Goal: Ask a question

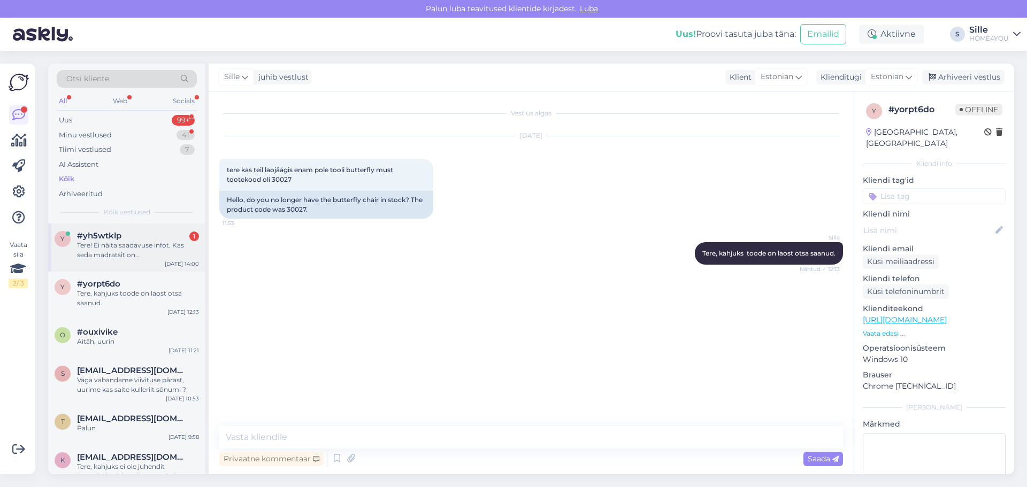
click at [152, 241] on div "Tere! Ei näita saadavuse infot. Kas seda madratsit on [GEOGRAPHIC_DATA] kohapea…" at bounding box center [138, 250] width 122 height 19
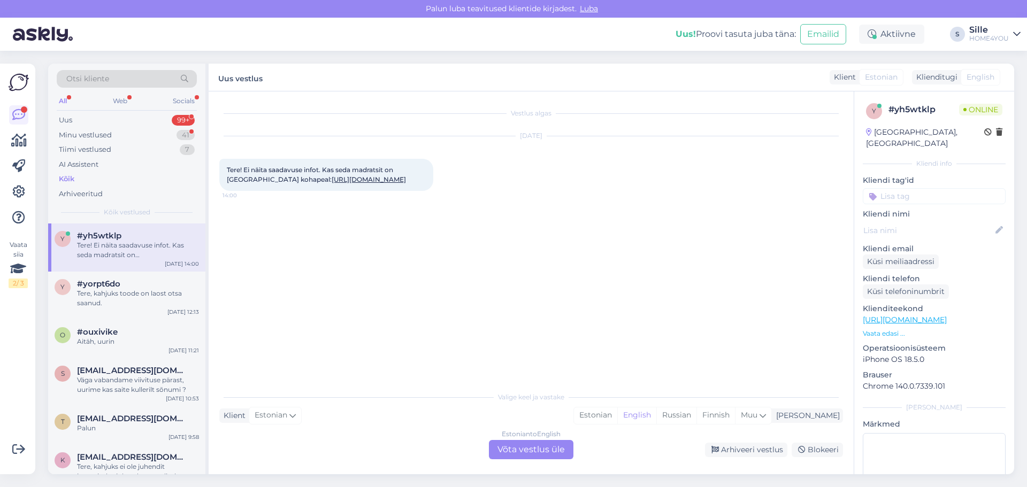
click at [332, 180] on link "[URL][DOMAIN_NAME]" at bounding box center [369, 179] width 74 height 8
click at [523, 455] on div "Estonian to English Võta vestlus üle" at bounding box center [531, 449] width 84 height 19
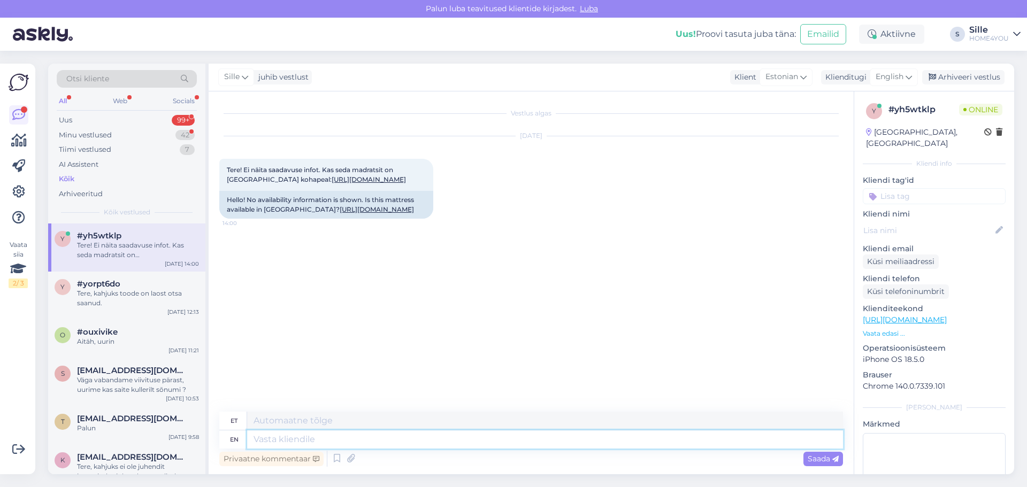
click at [389, 439] on textarea at bounding box center [545, 439] width 596 height 18
type textarea "Tere,"
type textarea "Tere"
type textarea "Tere, k"
type textarea "Tere,"
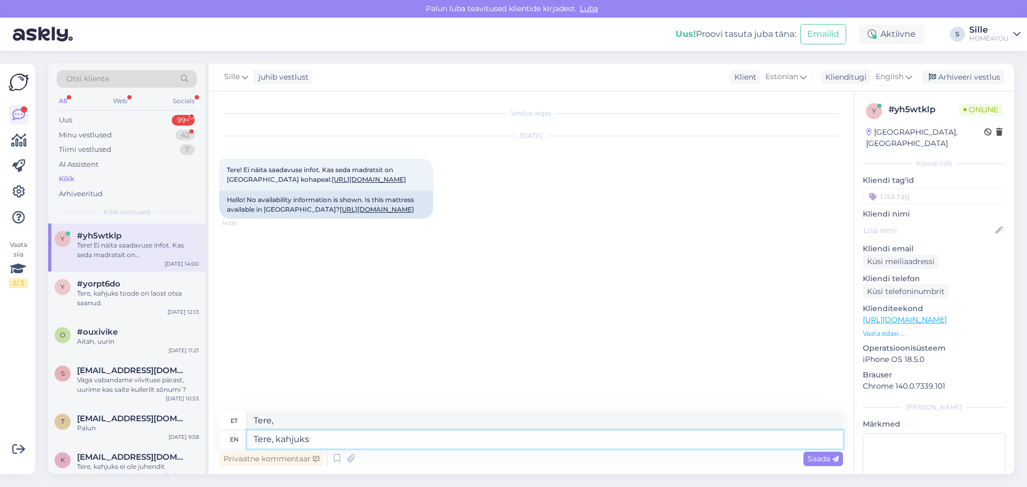
type textarea "Tere, kahjuks"
type textarea "Tere, kahjuks soovitud ma"
type textarea "Tere, kahjuks soovitatud"
type textarea "Tere, kahjuks soovitud madrtsit e"
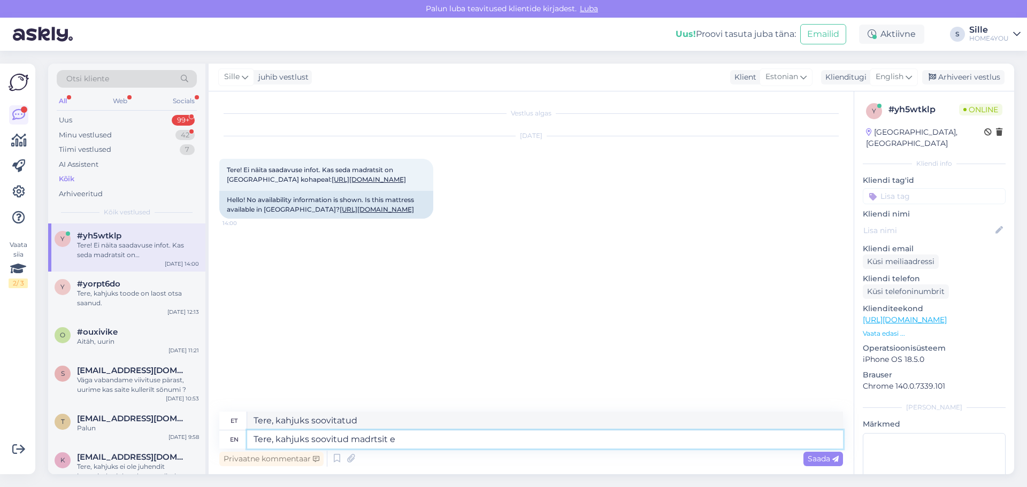
type textarea "Tere, kahjuks madrtsit"
type textarea "Tere, kahjuks soovitud madrtsit ei o"
type textarea "Tere, kahjuks madrtsit ei"
type textarea "Tere, kahjuks soovitud madrtsit ei ole"
type textarea "Tere, kahjuks madrtsit ei ole"
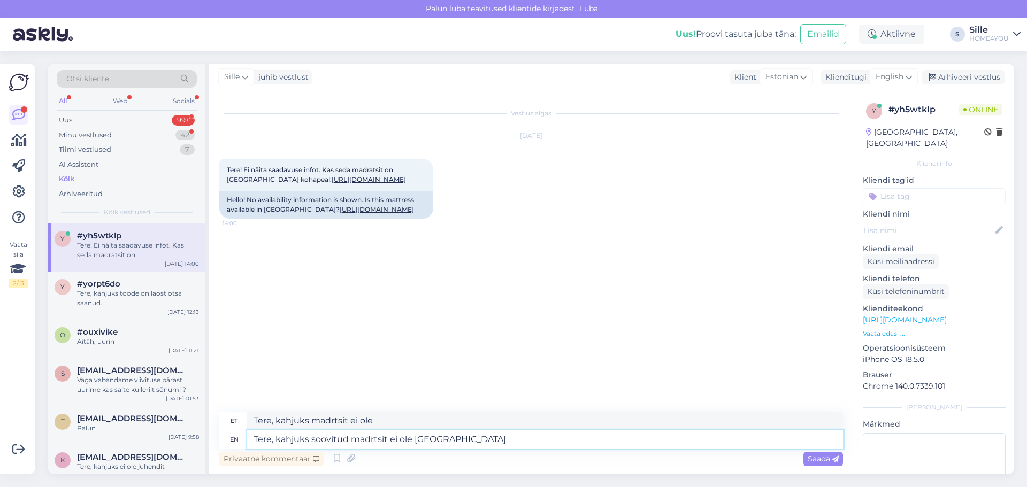
type textarea "Tere, kahjuks soovitud madrtsit ei ole [GEOGRAPHIC_DATA]"
type textarea "Tere, kahjuks madrtsit ei ole [GEOGRAPHIC_DATA]"
type textarea "Tere, kahjuks soovitud madrtsit ei ole [GEOGRAPHIC_DATA] saadaval"
type textarea "Tere, kahjuks madrtsit ei ole [GEOGRAPHIC_DATA] saadaval"
type textarea "Tere, kahjuks soovitud madrtsit ei ole [GEOGRAPHIC_DATA] saadaval."
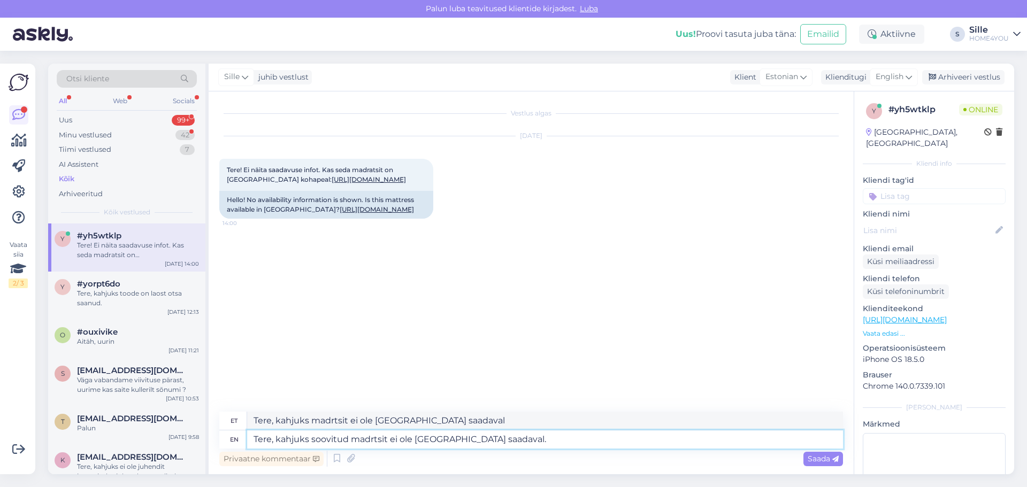
type textarea "Tere, kahjuks madrtsit ei ole [GEOGRAPHIC_DATA] saadaval."
click at [374, 437] on textarea "Tere, kahjuks soovitud madrtsit ei ole [GEOGRAPHIC_DATA] saadaval." at bounding box center [545, 439] width 596 height 18
type textarea "Tere, kahjuks soovitud madrstsit ei ole [GEOGRAPHIC_DATA] saadaval."
type textarea "Tere, kahjuks madrstit ei ole [GEOGRAPHIC_DATA] saadaval."
type textarea "Tere, kahjuks soovitud madratsit ei ole [GEOGRAPHIC_DATA] saadaval."
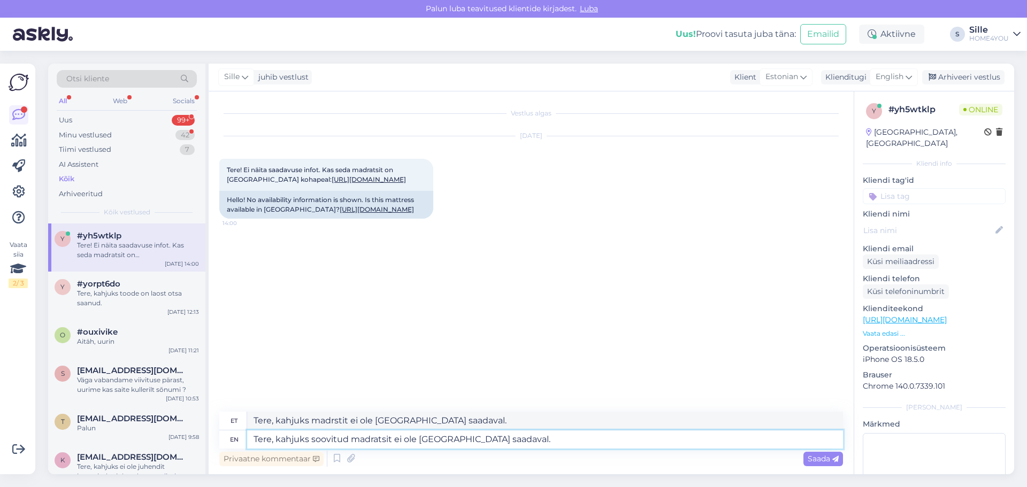
type textarea "Tere, kahjuks madratsit ei ole [GEOGRAPHIC_DATA] saadaval."
click at [541, 444] on textarea "Tere, kahjuks soovitud madratsit ei ole [GEOGRAPHIC_DATA] saadaval." at bounding box center [545, 439] width 596 height 18
